Goal: Task Accomplishment & Management: Manage account settings

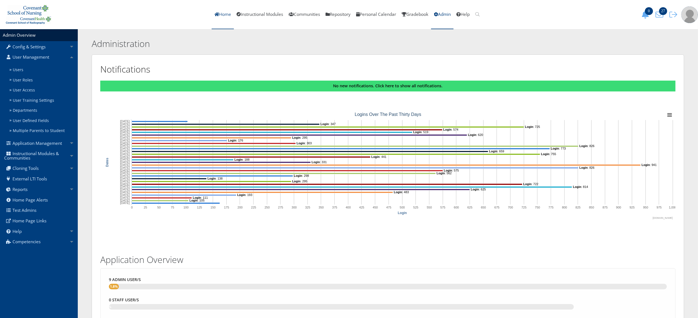
click at [225, 12] on link "Home" at bounding box center [223, 14] width 22 height 29
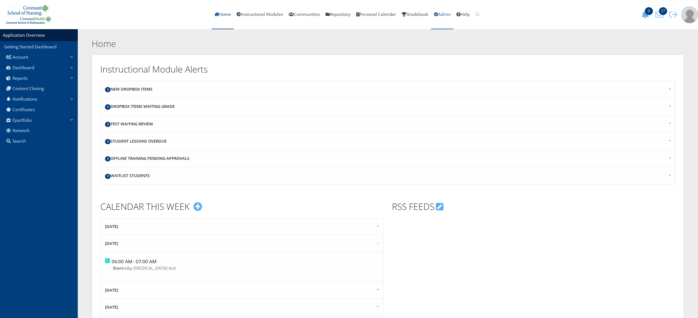
click at [447, 14] on link "Admin" at bounding box center [442, 14] width 22 height 29
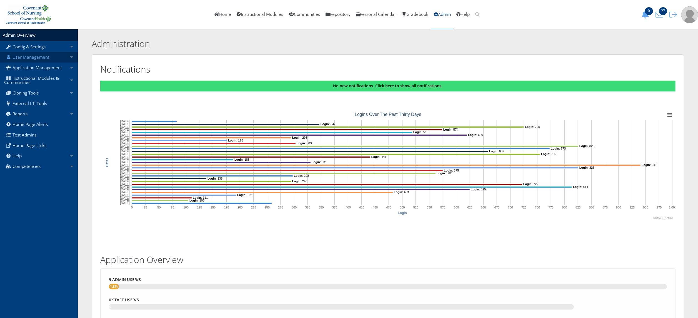
click at [29, 60] on link "User Management" at bounding box center [39, 57] width 78 height 11
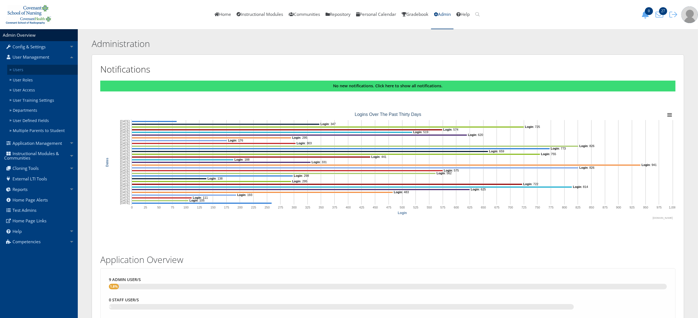
click at [34, 69] on link "Users" at bounding box center [42, 70] width 71 height 10
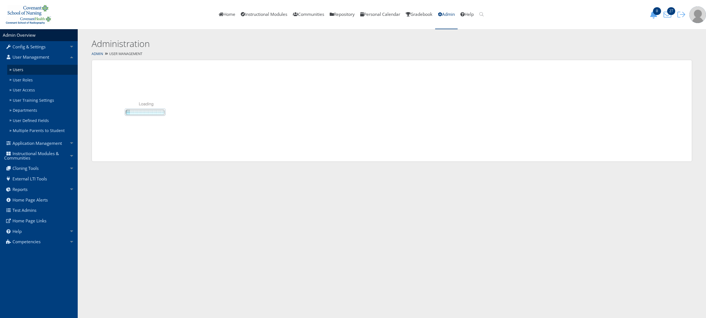
select select "50"
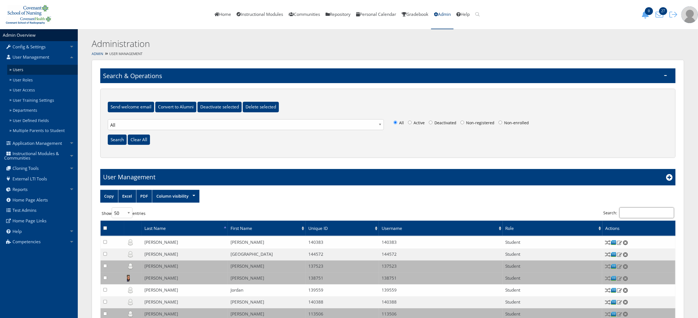
click at [660, 215] on input "Search:" at bounding box center [646, 212] width 55 height 11
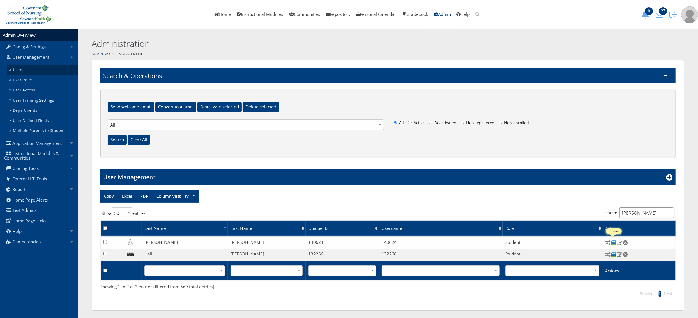
type input "[PERSON_NAME]"
click at [614, 241] on img at bounding box center [613, 242] width 6 height 6
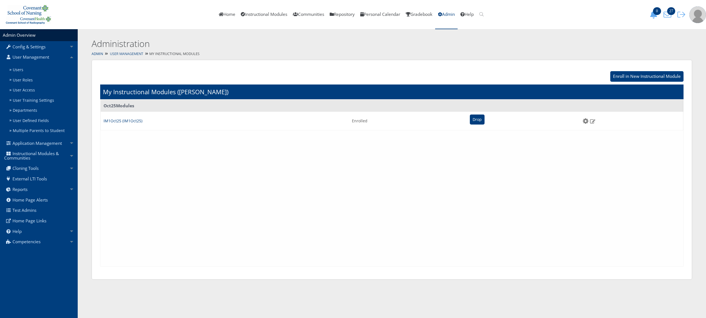
click at [135, 52] on link "User Management" at bounding box center [126, 53] width 33 height 5
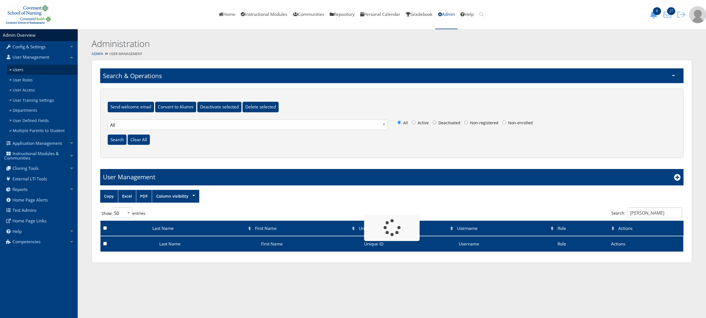
select select "50"
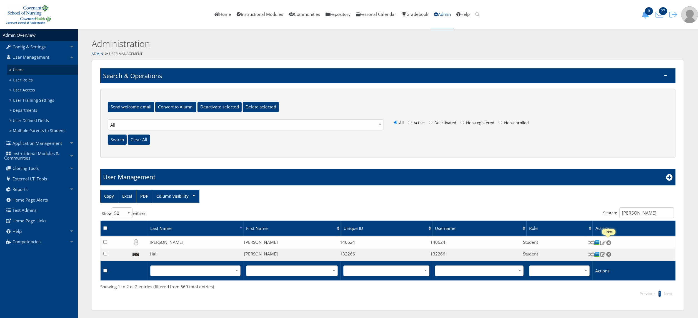
click at [609, 243] on img at bounding box center [608, 242] width 6 height 5
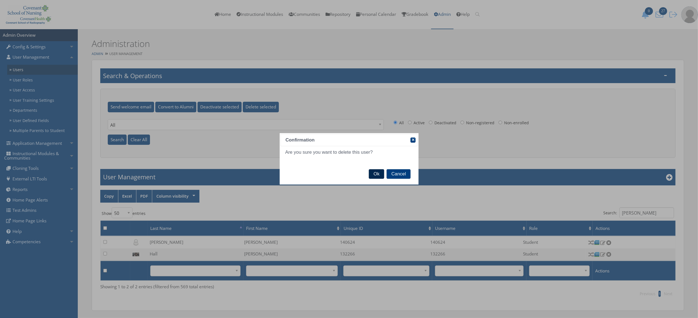
click at [378, 172] on span "Ok" at bounding box center [376, 173] width 15 height 9
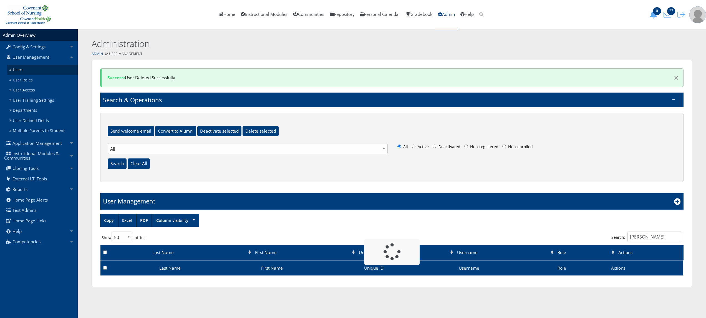
select select "50"
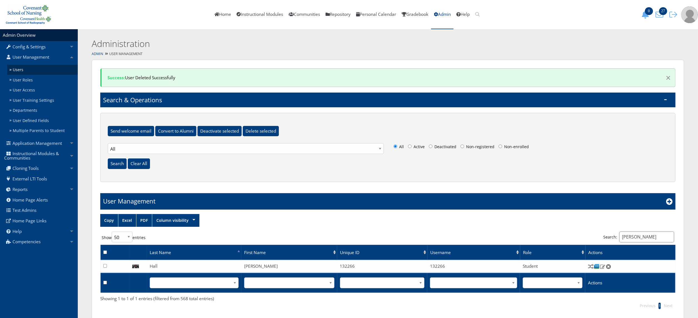
click at [654, 234] on input "[PERSON_NAME]" at bounding box center [646, 236] width 55 height 11
